Goal: Find specific page/section

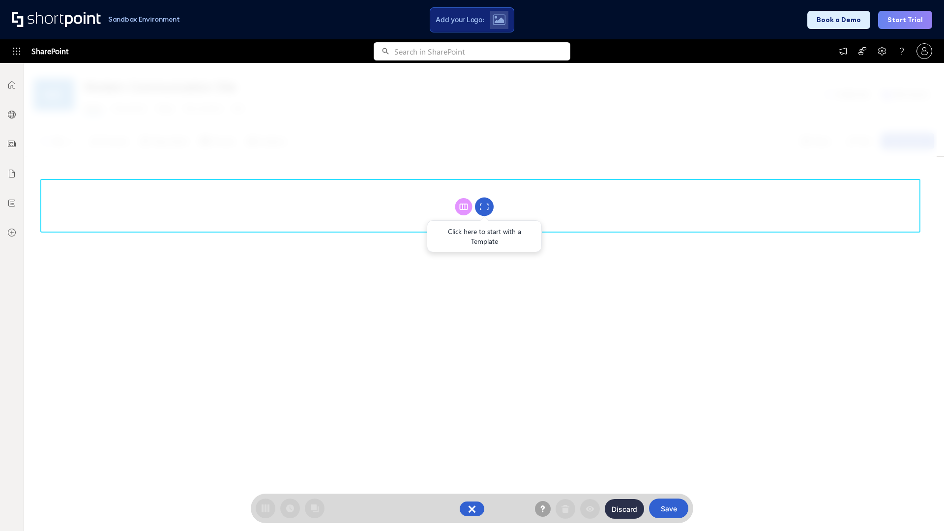
click at [484, 206] on circle at bounding box center [484, 207] width 19 height 19
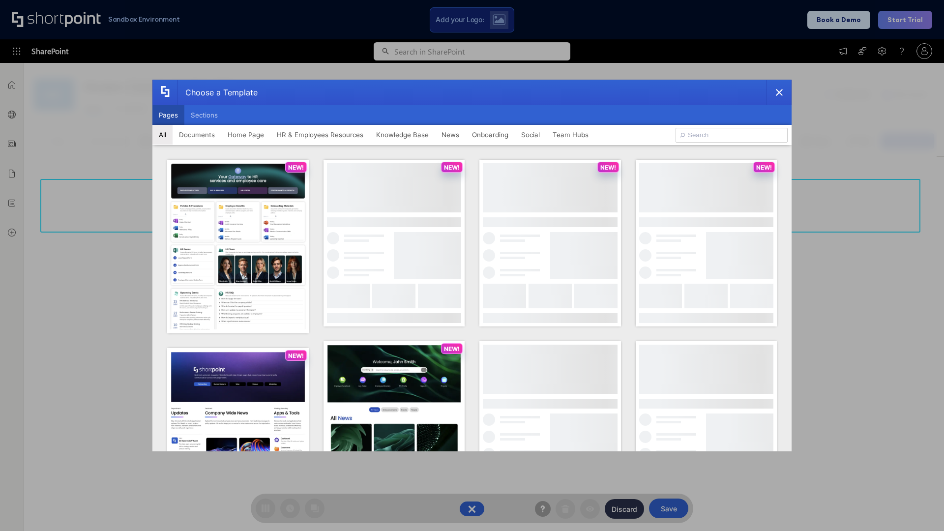
click at [168, 115] on button "Pages" at bounding box center [168, 115] width 32 height 20
type input "HR 9"
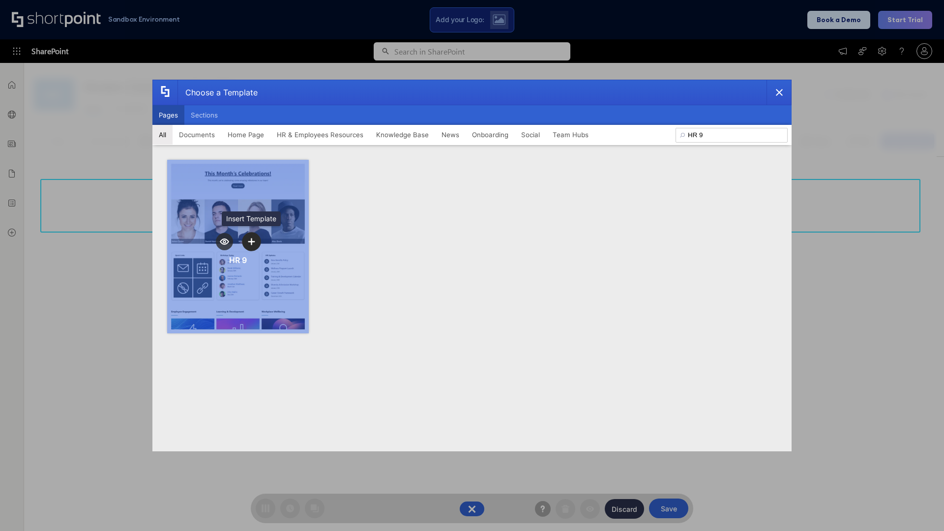
click at [251, 241] on icon "template selector" at bounding box center [251, 241] width 7 height 7
